Goal: Task Accomplishment & Management: Complete application form

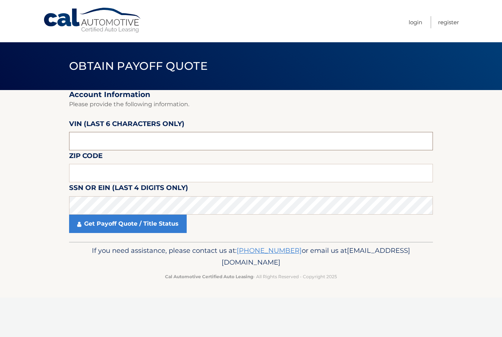
click at [149, 138] on input "text" at bounding box center [251, 141] width 364 height 18
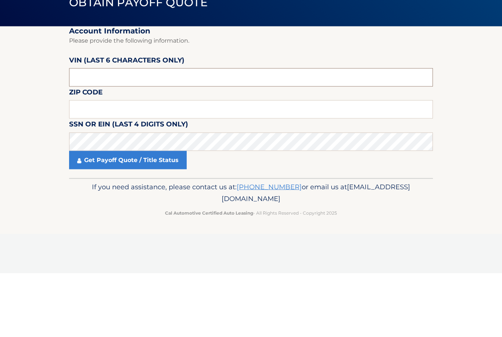
click at [115, 132] on input "text" at bounding box center [251, 141] width 364 height 18
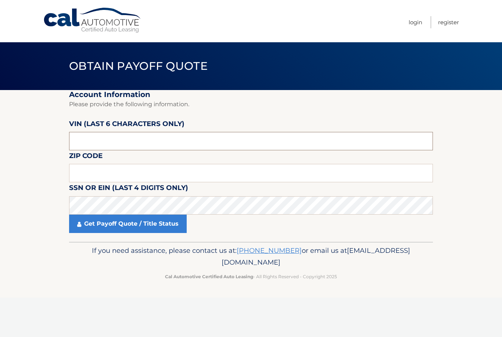
click at [174, 137] on input "text" at bounding box center [251, 141] width 364 height 18
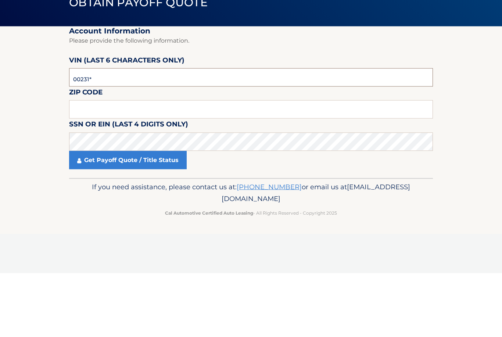
type input "002318"
click at [183, 164] on input "text" at bounding box center [251, 173] width 364 height 18
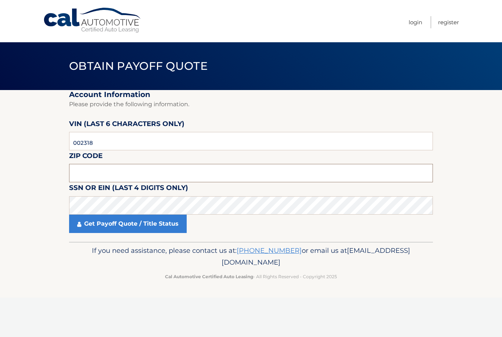
click at [135, 173] on input "text" at bounding box center [251, 173] width 364 height 18
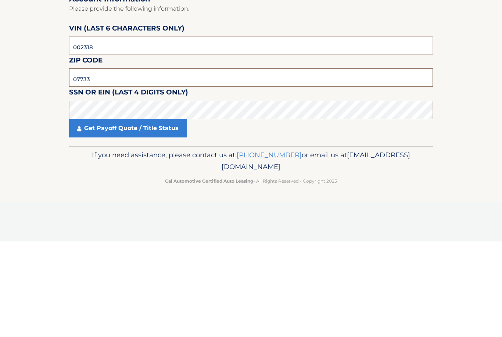
type input "07733"
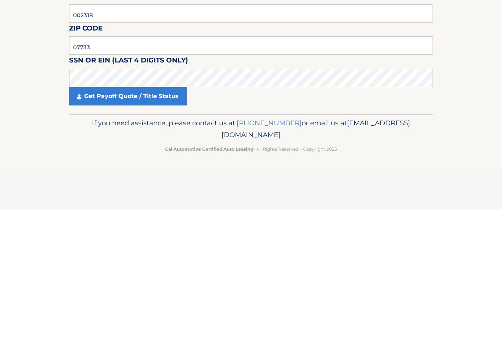
click at [161, 215] on link "Get Payoff Quote / Title Status" at bounding box center [128, 224] width 118 height 18
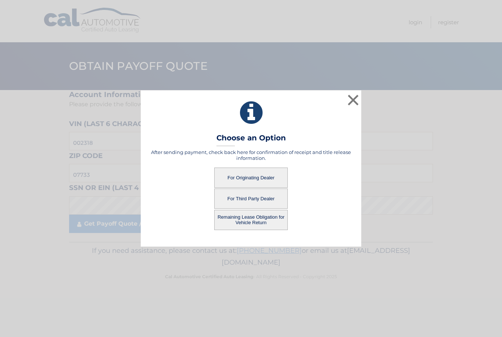
click at [259, 178] on button "For Originating Dealer" at bounding box center [251, 178] width 74 height 20
